Goal: Ask a question

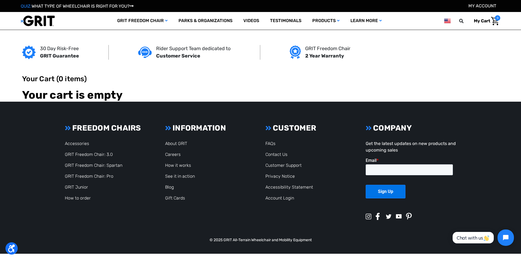
click at [84, 198] on link "How to order" at bounding box center [78, 197] width 26 height 5
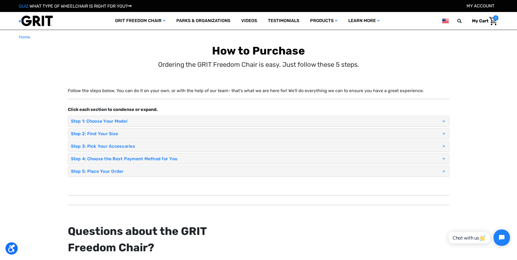
click at [128, 160] on h4 "Step 4: Choose the Best Payment Method for You" at bounding box center [256, 158] width 370 height 5
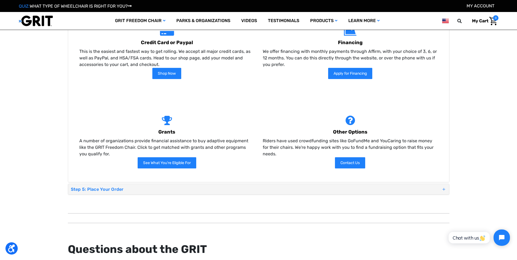
scroll to position [163, 0]
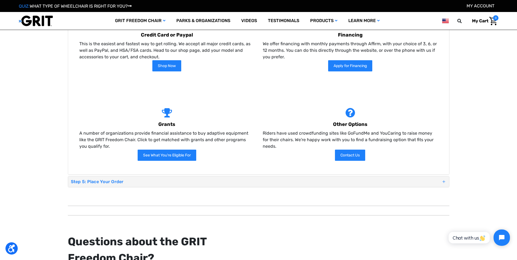
click at [176, 156] on link "See What You're Eligible For" at bounding box center [167, 154] width 59 height 11
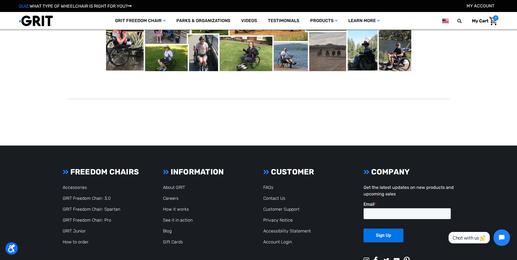
scroll to position [336, 0]
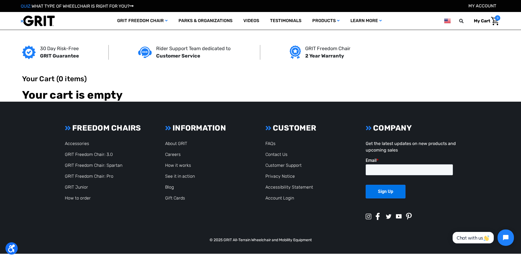
click at [84, 199] on link "How to order" at bounding box center [78, 197] width 26 height 5
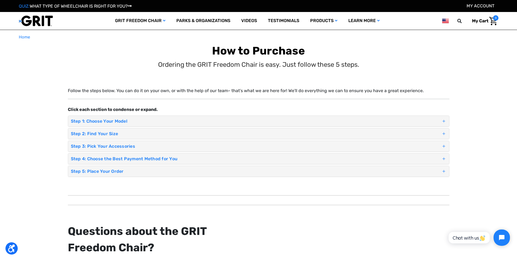
click at [119, 157] on h4 "Step 4: Choose the Best Payment Method for You" at bounding box center [256, 158] width 370 height 5
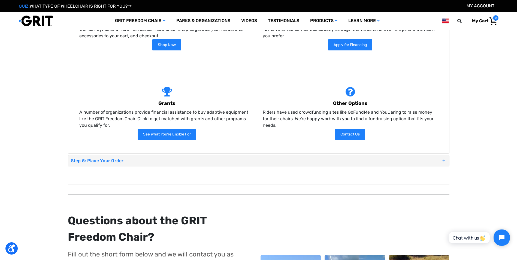
scroll to position [191, 0]
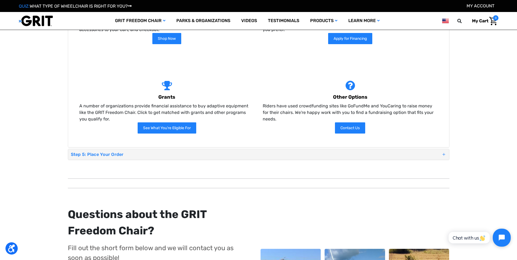
click at [503, 238] on icon "Open chat widget" at bounding box center [504, 237] width 8 height 8
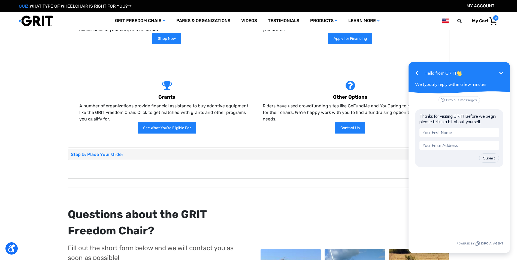
drag, startPoint x: 440, startPoint y: 130, endPoint x: 442, endPoint y: 133, distance: 3.5
click at [440, 130] on input "text" at bounding box center [459, 133] width 80 height 10
type input "Emily Fritz"
type input "f"
type input "emilyf@campfiremn.org"
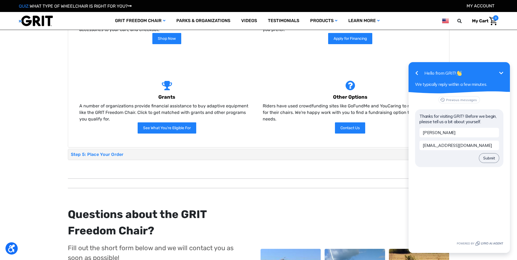
click at [489, 158] on button "Submit" at bounding box center [489, 157] width 20 height 9
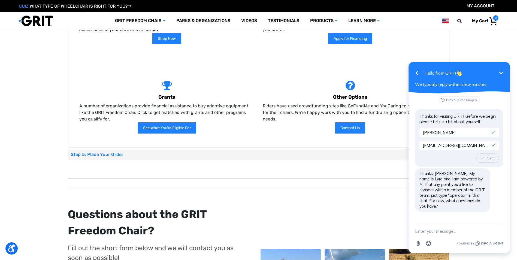
scroll to position [0, 0]
click at [450, 231] on textarea "New message" at bounding box center [459, 231] width 88 height 14
type textarea "Can I pay via check"
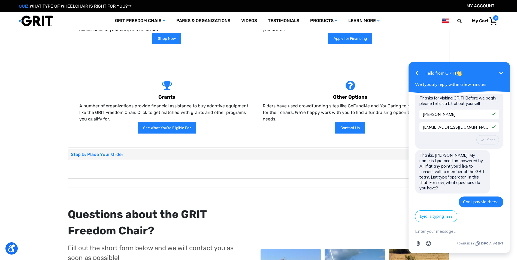
scroll to position [80, 0]
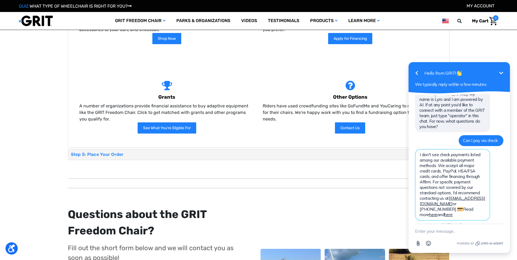
click at [500, 72] on icon "Minimize" at bounding box center [500, 73] width 7 height 7
